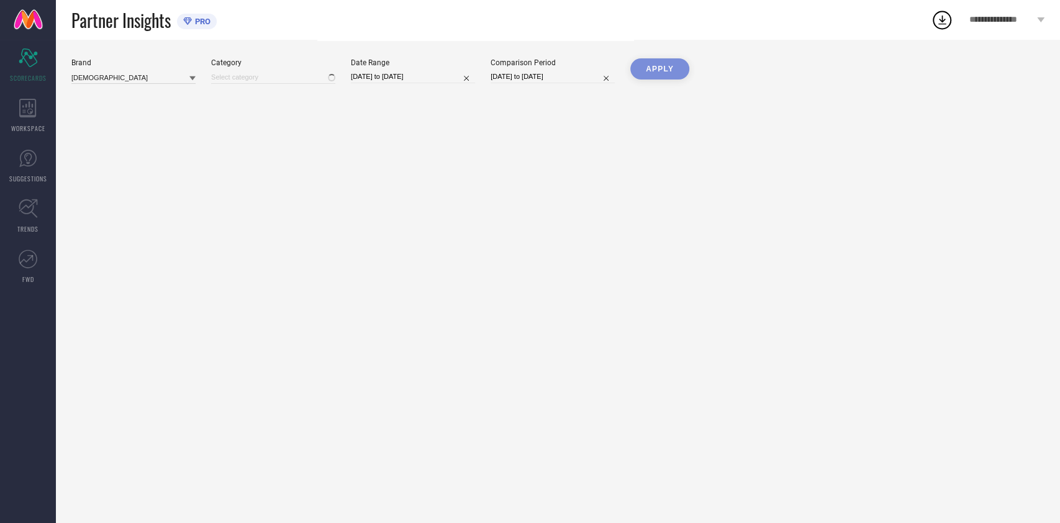
type input "All"
select select "8"
select select "2025"
select select "9"
select select "2025"
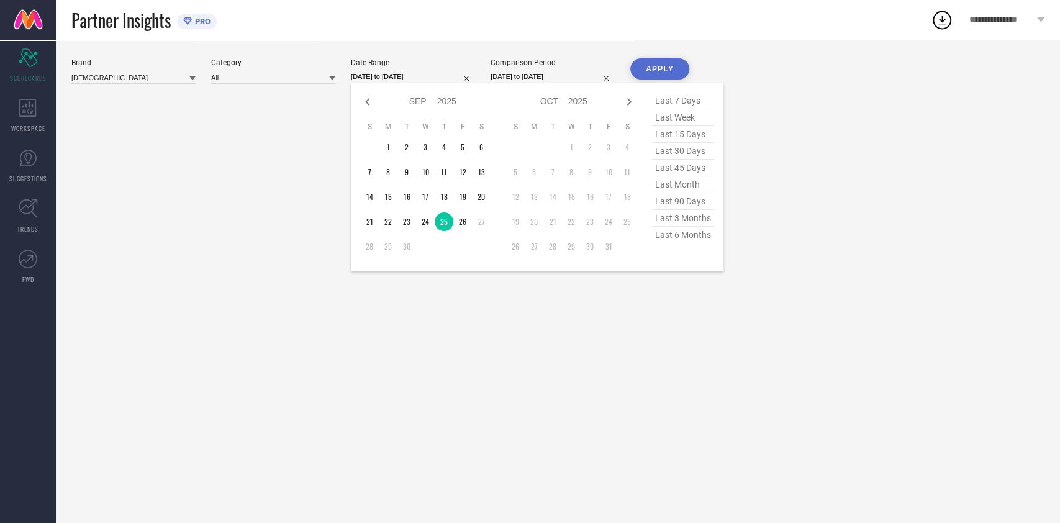
click at [383, 71] on input "[DATE] to [DATE]" at bounding box center [413, 76] width 124 height 13
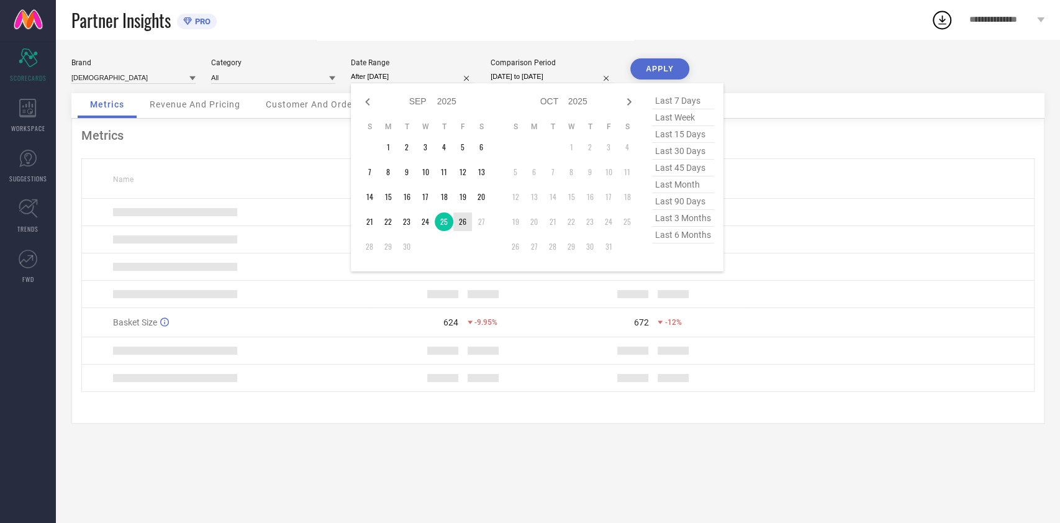
click at [456, 218] on td "26" at bounding box center [462, 221] width 19 height 19
type input "[DATE] to [DATE]"
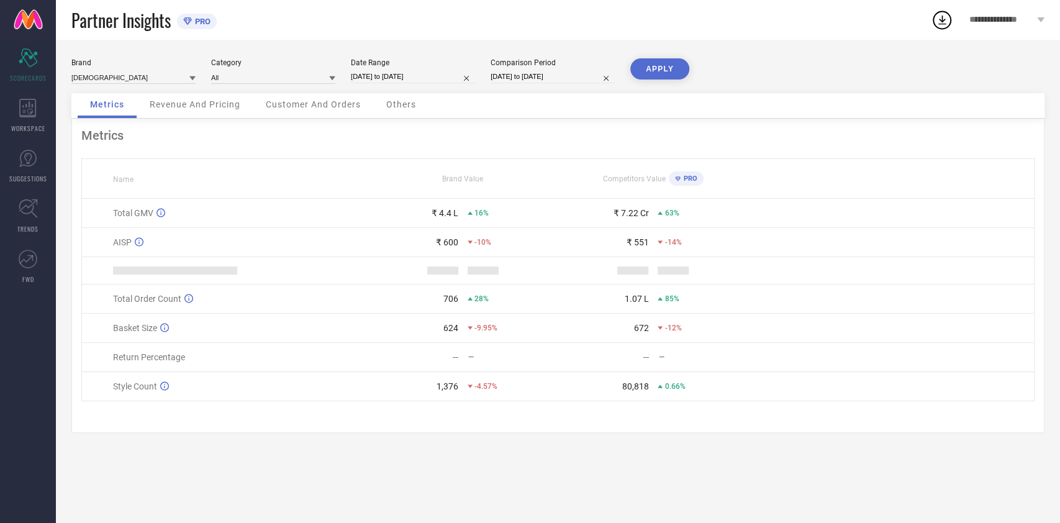
click at [662, 71] on button "APPLY" at bounding box center [660, 68] width 59 height 21
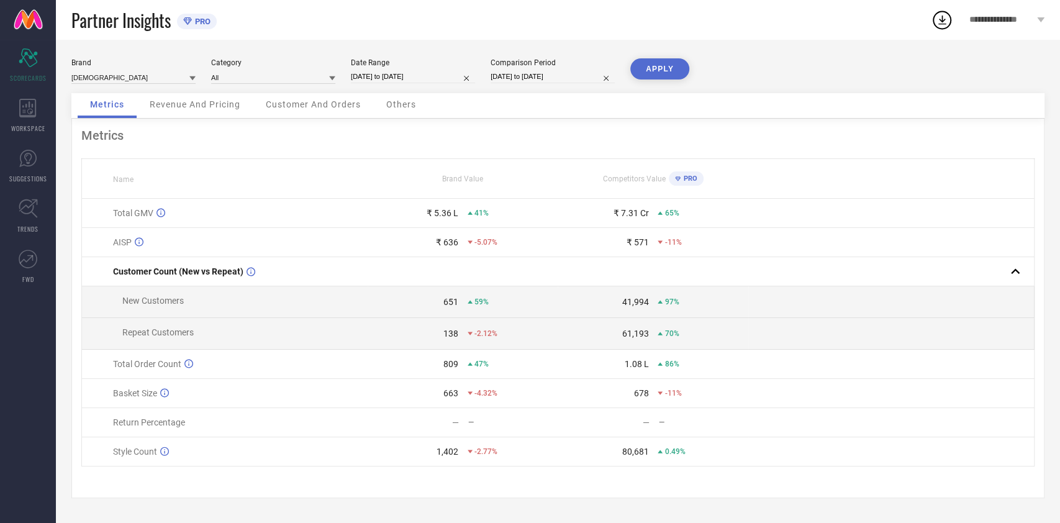
click at [401, 81] on input "[DATE] to [DATE]" at bounding box center [413, 76] width 124 height 13
select select "8"
select select "2025"
select select "9"
select select "2025"
